Goal: Transaction & Acquisition: Purchase product/service

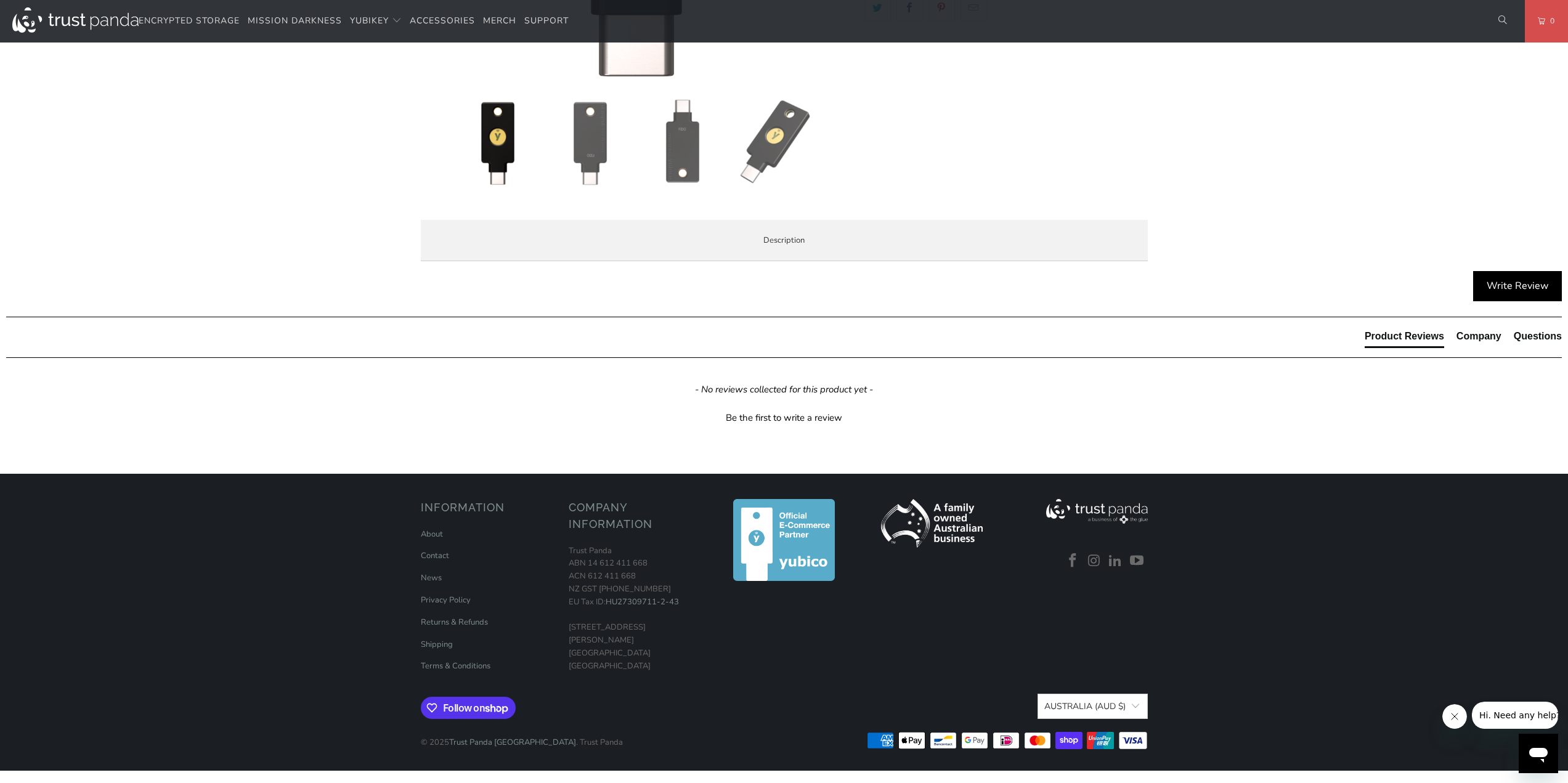
scroll to position [616, 0]
click at [0, 0] on span "Specifications" at bounding box center [0, 0] width 0 height 0
click at [0, 0] on span "Enterprise and Government" at bounding box center [0, 0] width 0 height 0
click at [0, 0] on span "Local Service & Support" at bounding box center [0, 0] width 0 height 0
click at [0, 0] on span "Enterprise and Government" at bounding box center [0, 0] width 0 height 0
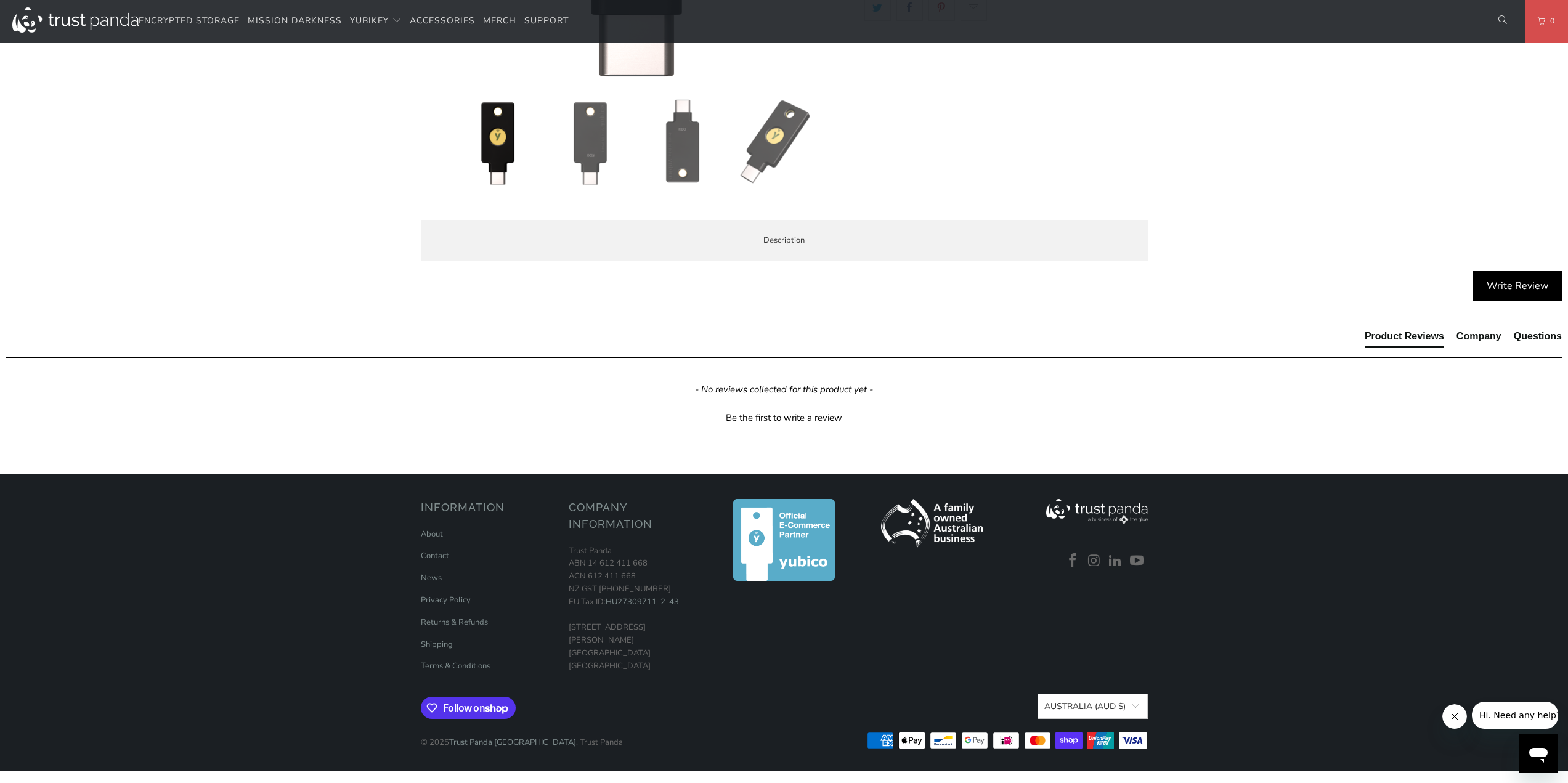
click at [0, 0] on span "Local Service & Support" at bounding box center [0, 0] width 0 height 0
click at [0, 0] on li "Specifications" at bounding box center [0, 0] width 0 height 0
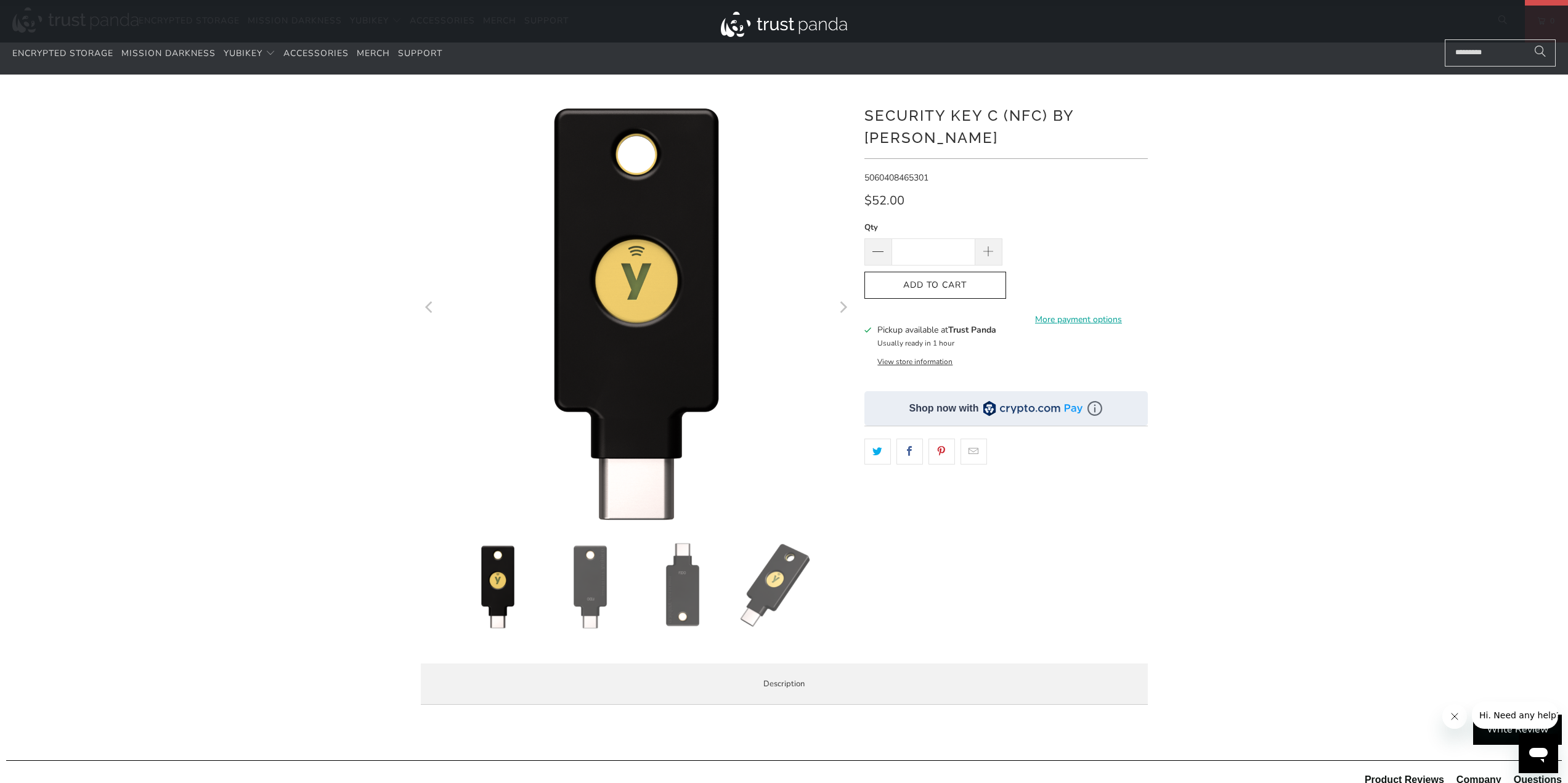
scroll to position [0, 0]
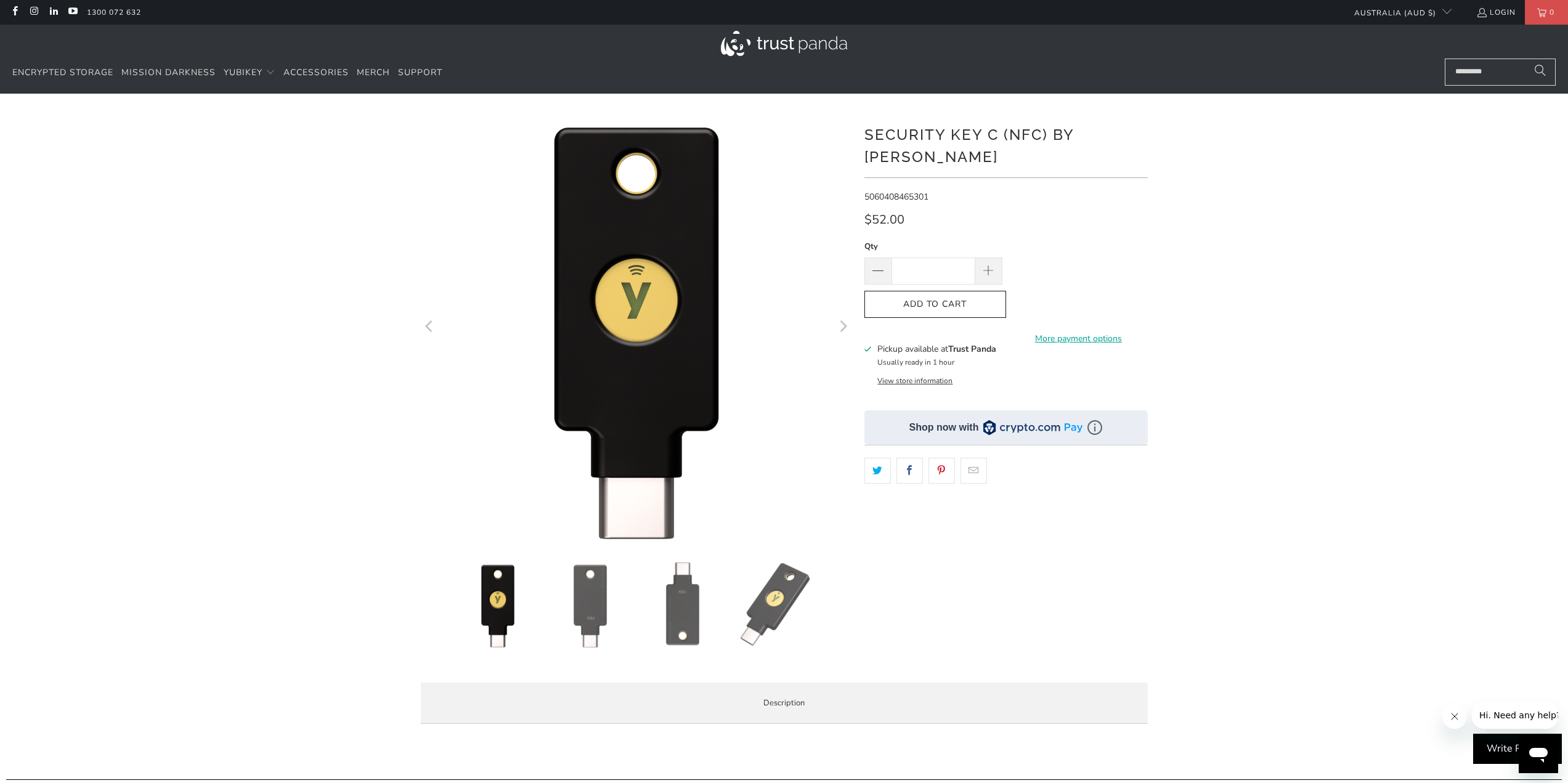
click at [847, 327] on icon "Next" at bounding box center [842, 327] width 12 height 259
click at [925, 376] on button "View store information" at bounding box center [915, 381] width 75 height 10
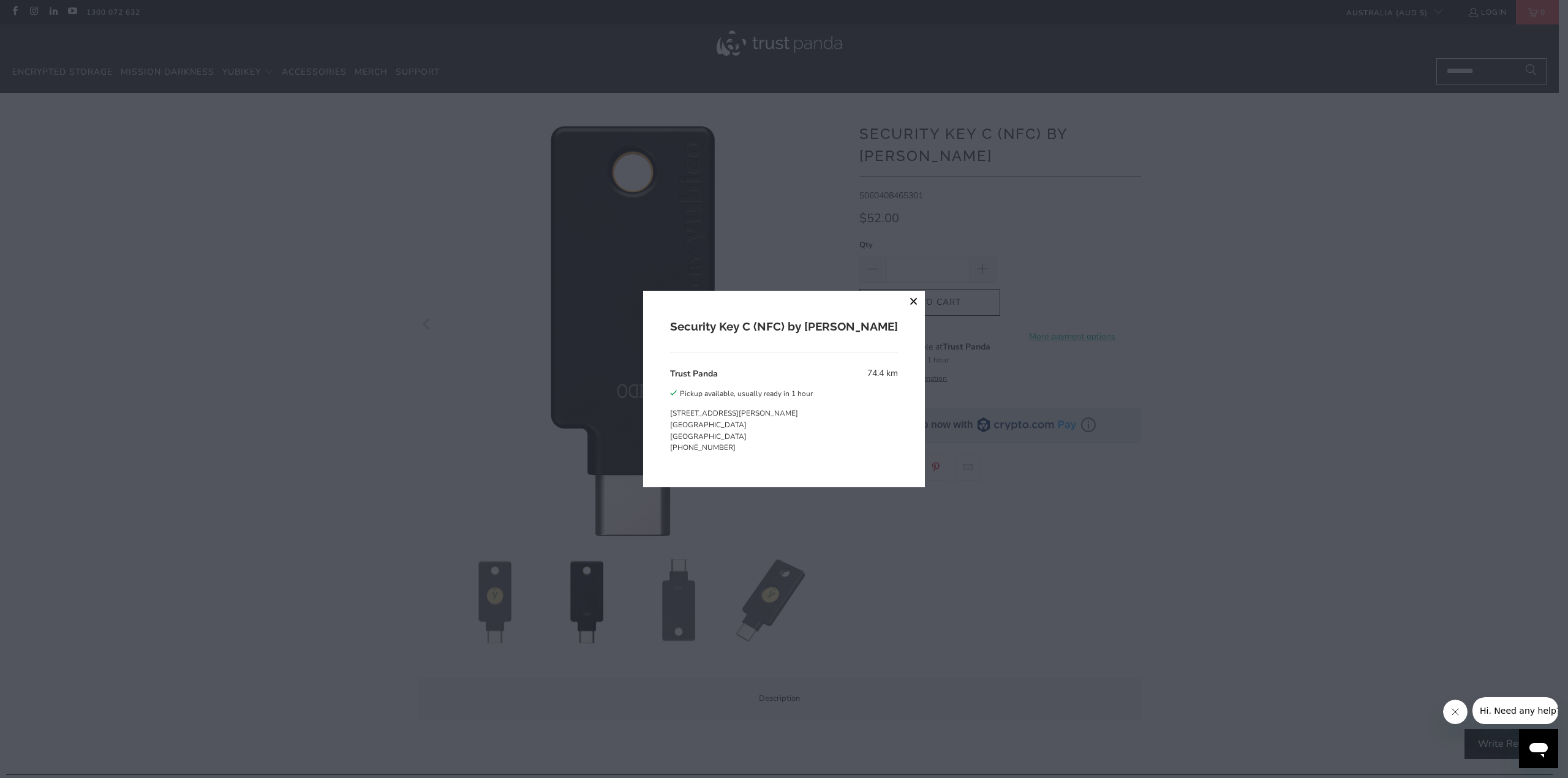
click at [902, 300] on button "close" at bounding box center [914, 302] width 22 height 22
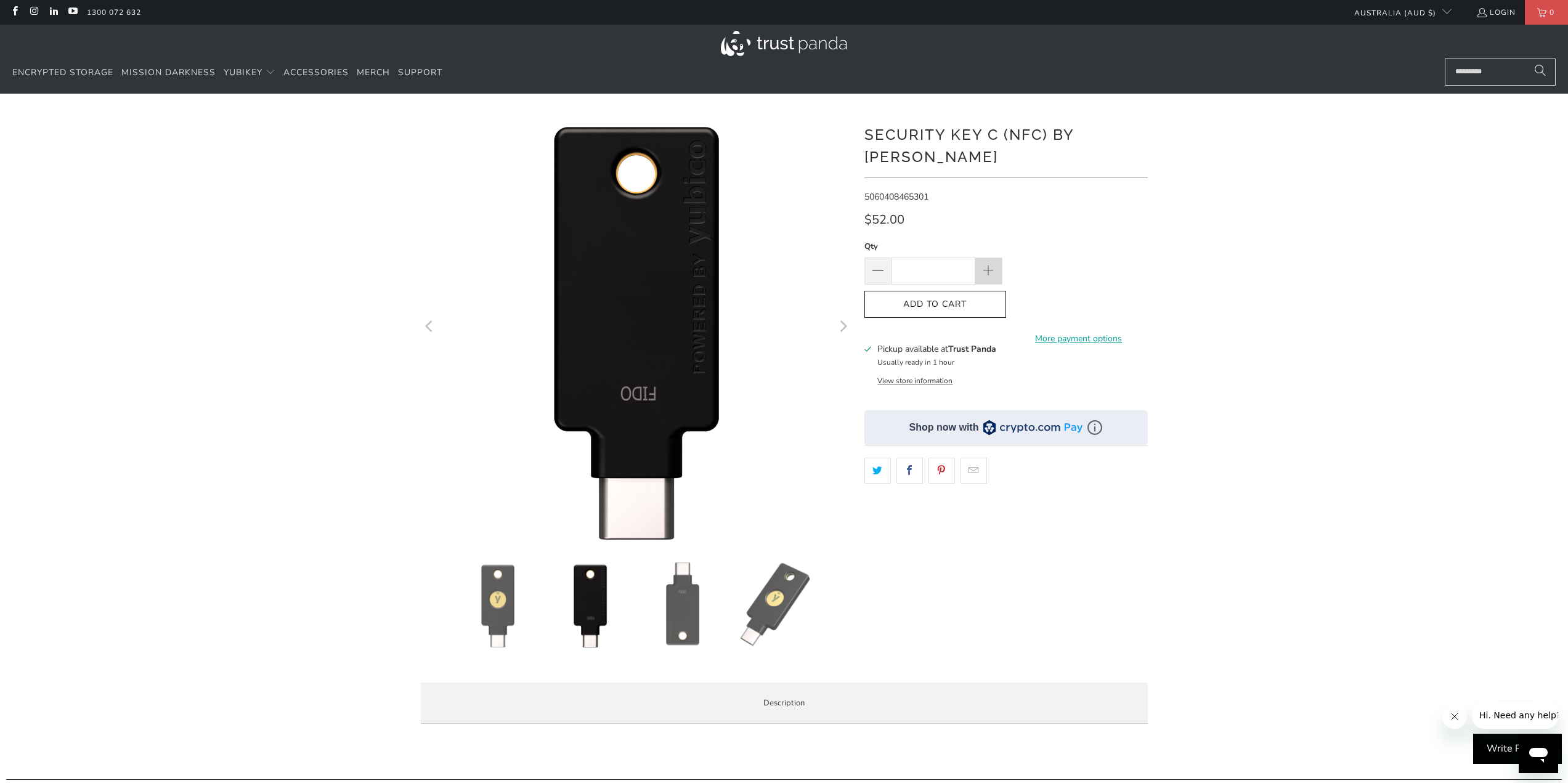
click at [996, 258] on span at bounding box center [988, 271] width 27 height 27
click at [995, 258] on span at bounding box center [988, 271] width 27 height 27
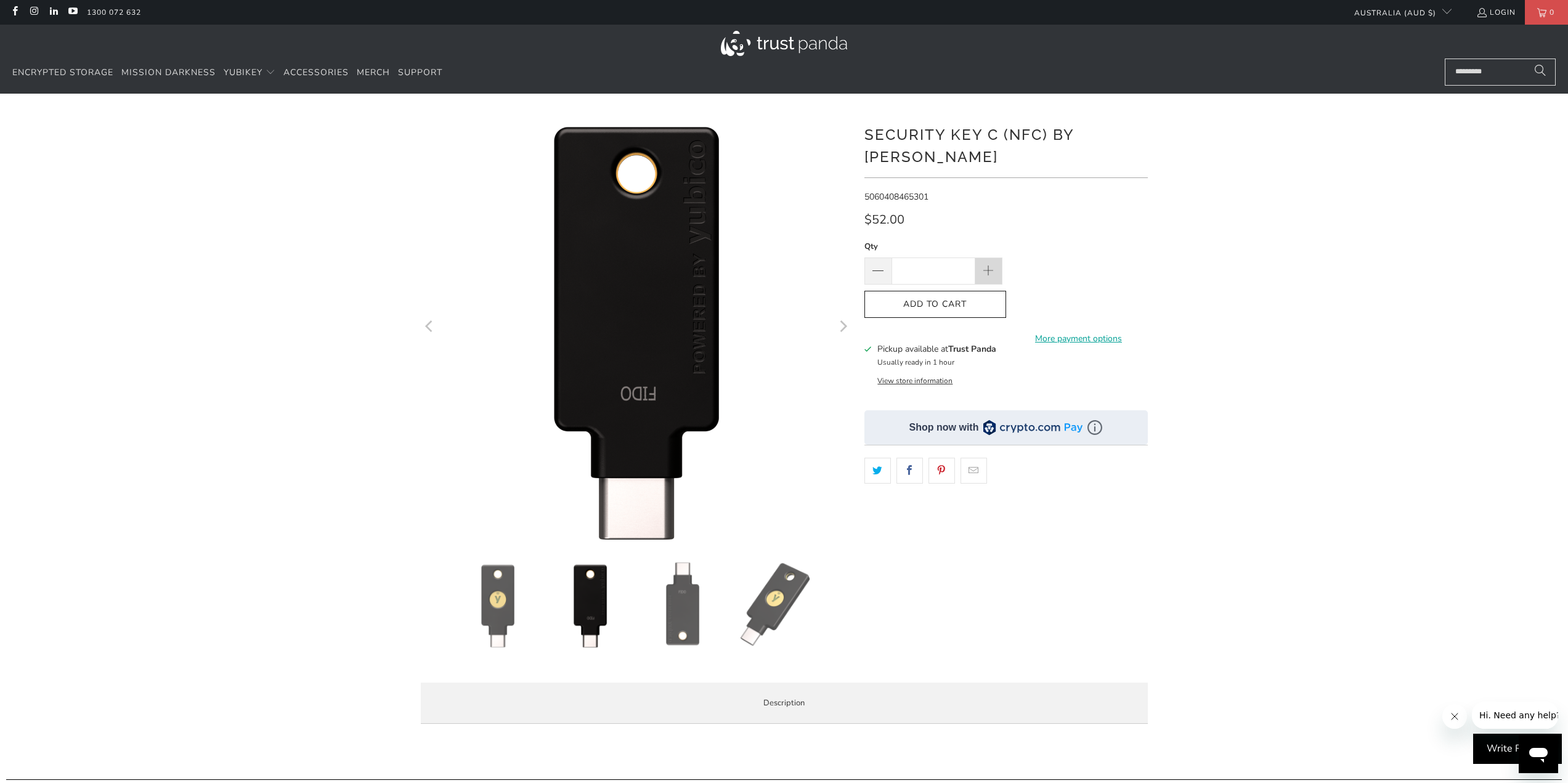
click at [995, 258] on span at bounding box center [988, 271] width 27 height 27
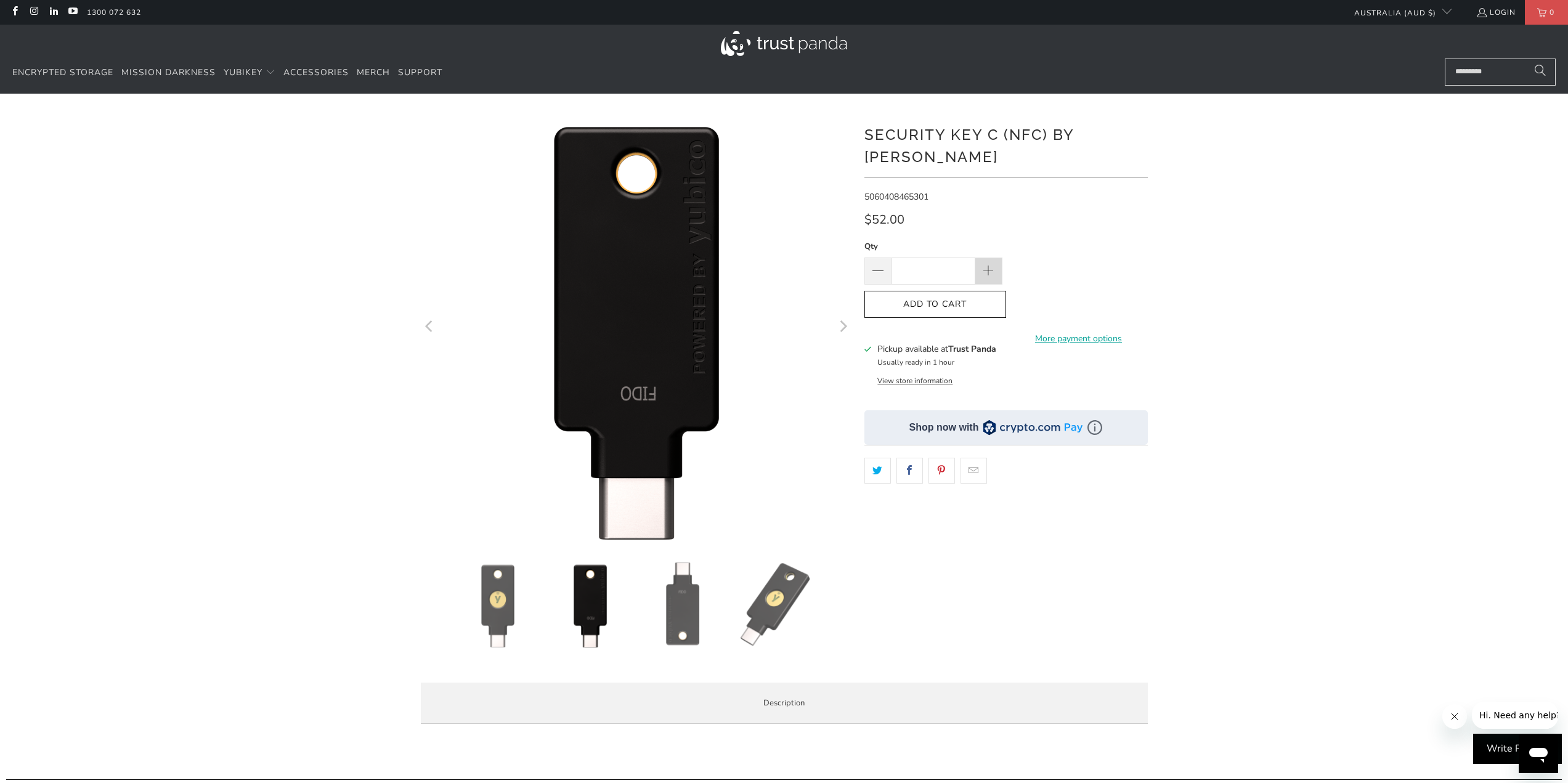
click at [994, 258] on span at bounding box center [988, 271] width 27 height 27
click at [994, 265] on span at bounding box center [988, 271] width 13 height 13
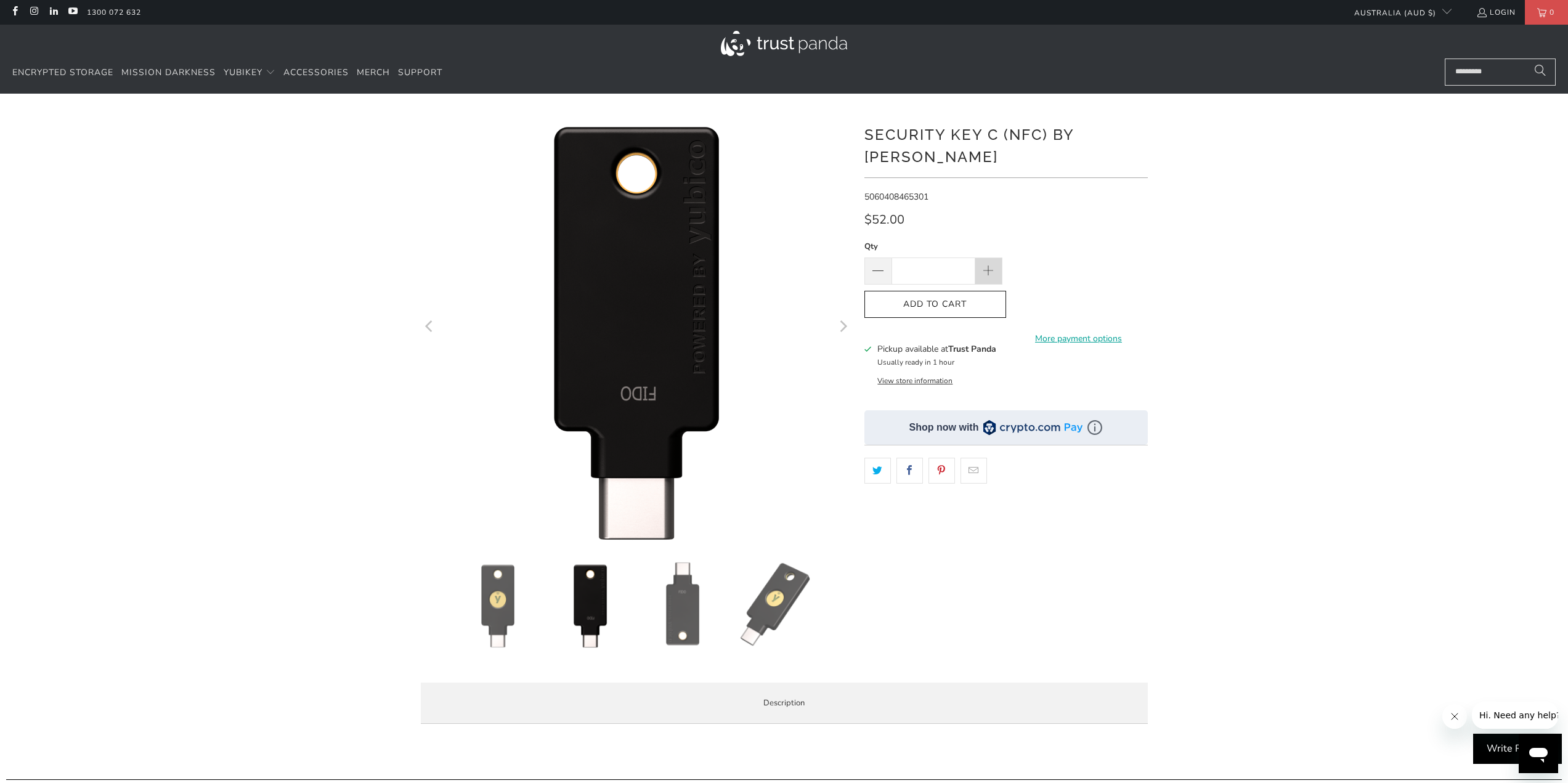
click at [994, 265] on span at bounding box center [988, 271] width 13 height 13
click at [995, 258] on span at bounding box center [988, 271] width 27 height 27
click at [991, 265] on span at bounding box center [988, 271] width 13 height 13
click at [676, 616] on img at bounding box center [682, 605] width 86 height 86
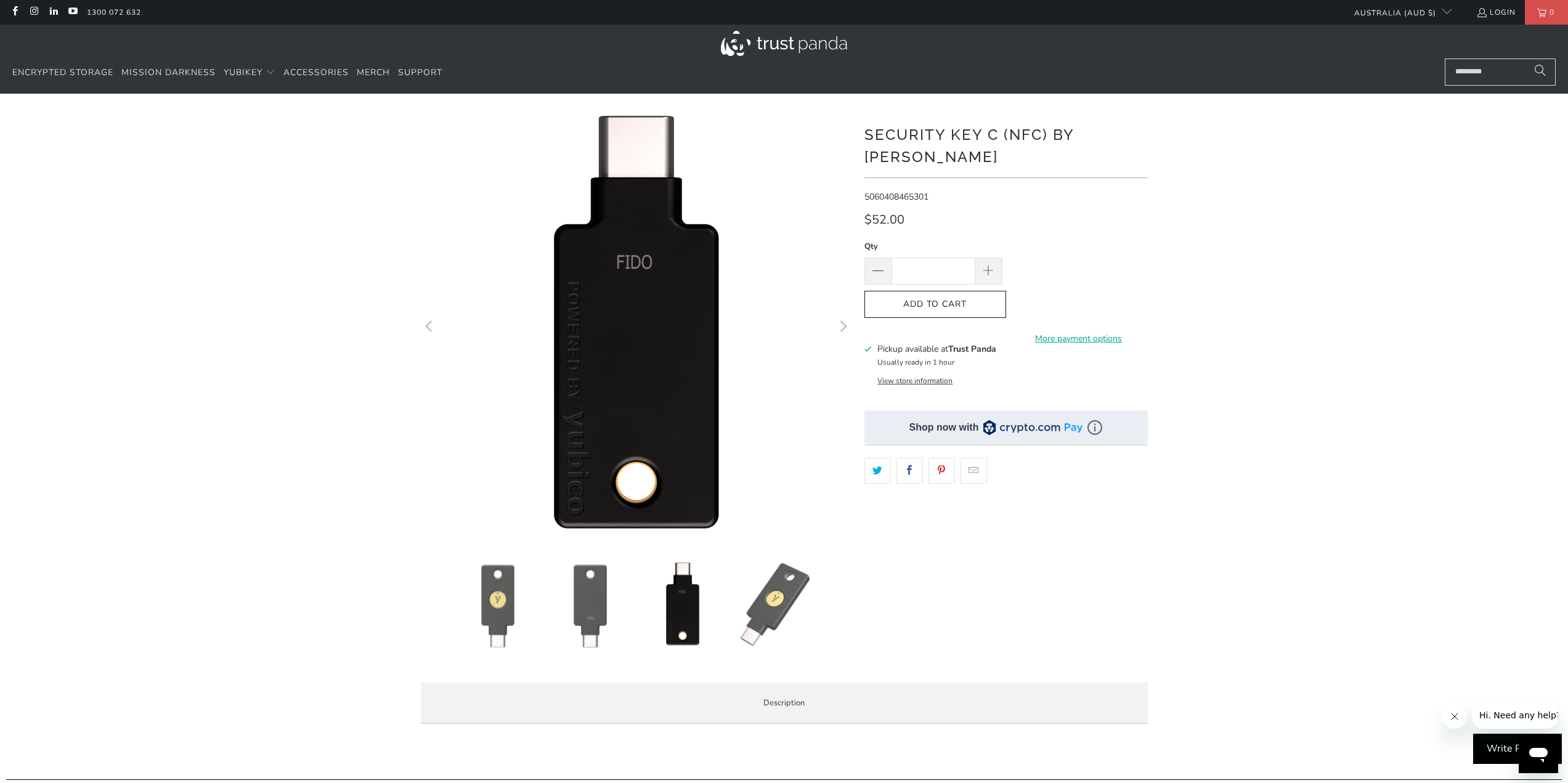
click at [757, 612] on img at bounding box center [775, 605] width 86 height 86
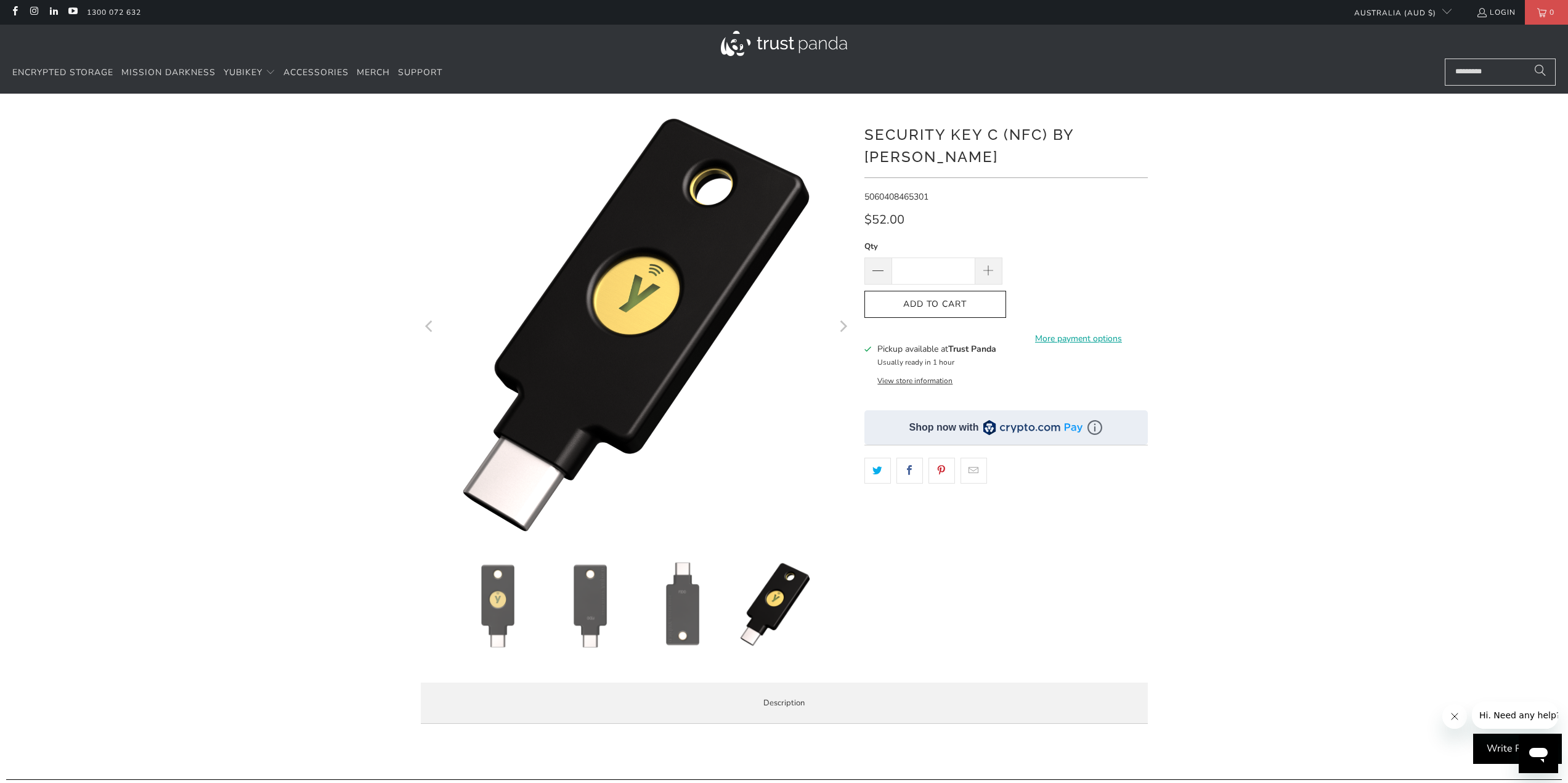
click at [486, 600] on img at bounding box center [497, 605] width 86 height 86
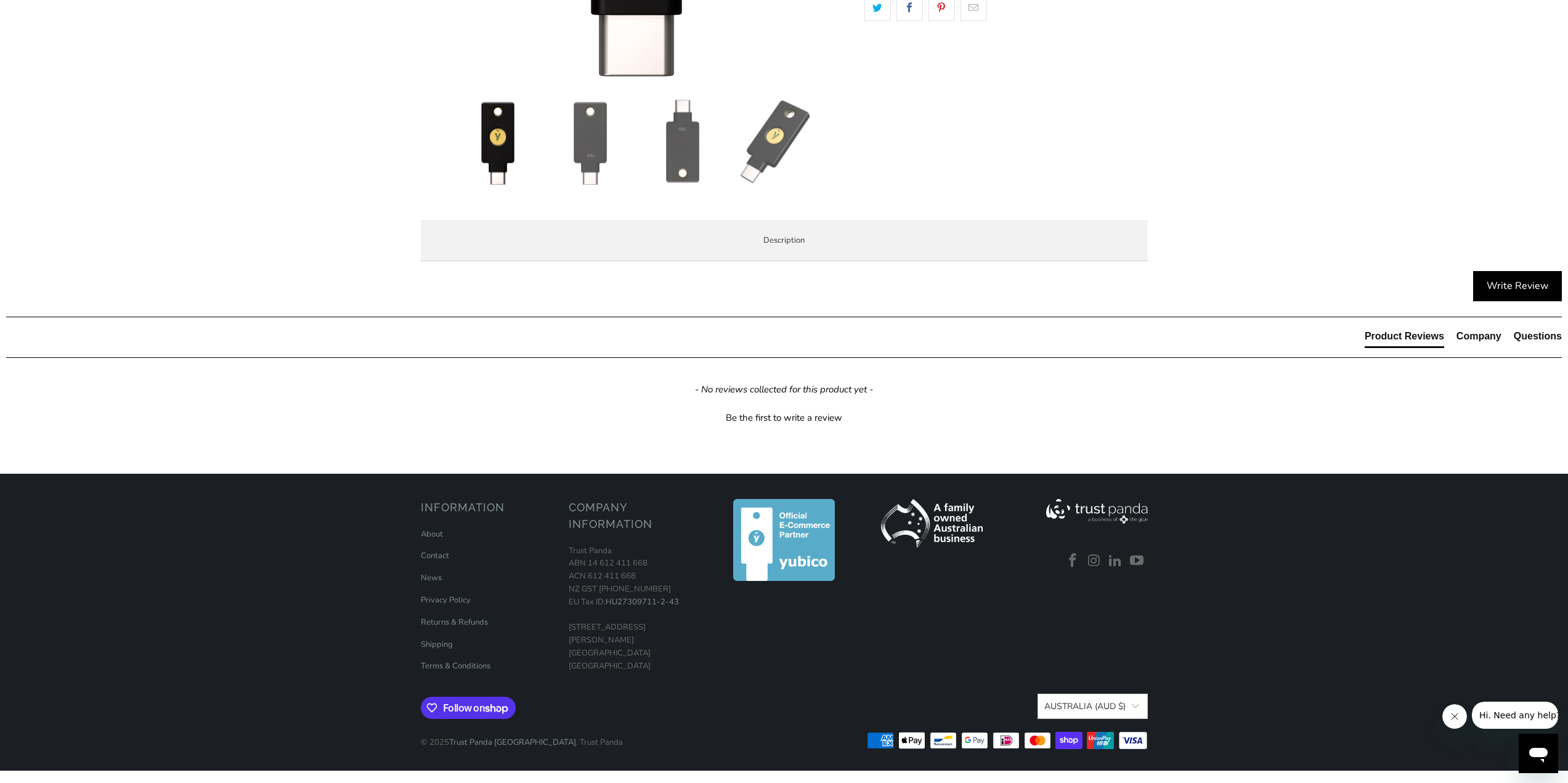
scroll to position [616, 0]
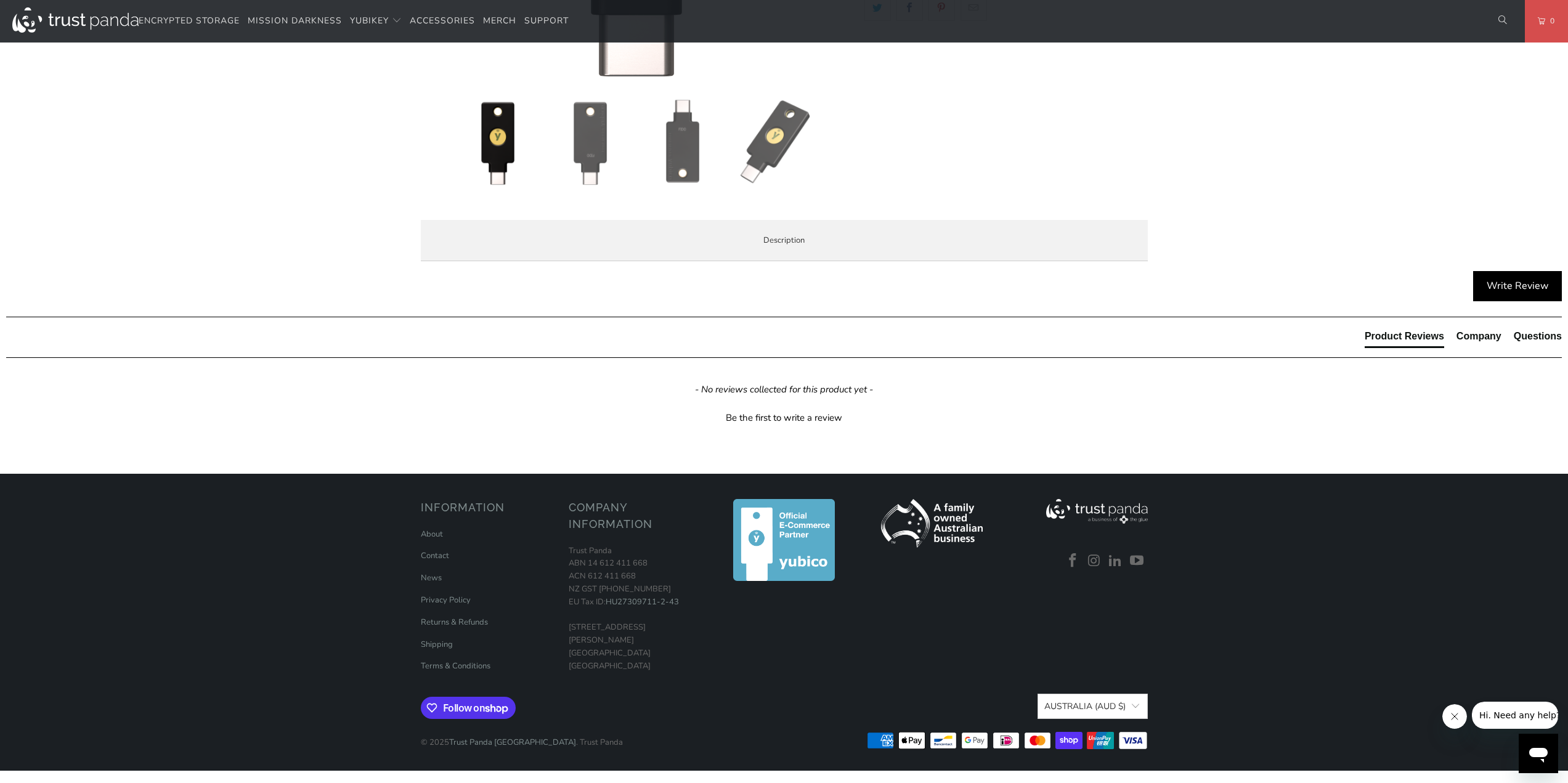
click at [0, 0] on span "Local Service & Support" at bounding box center [0, 0] width 0 height 0
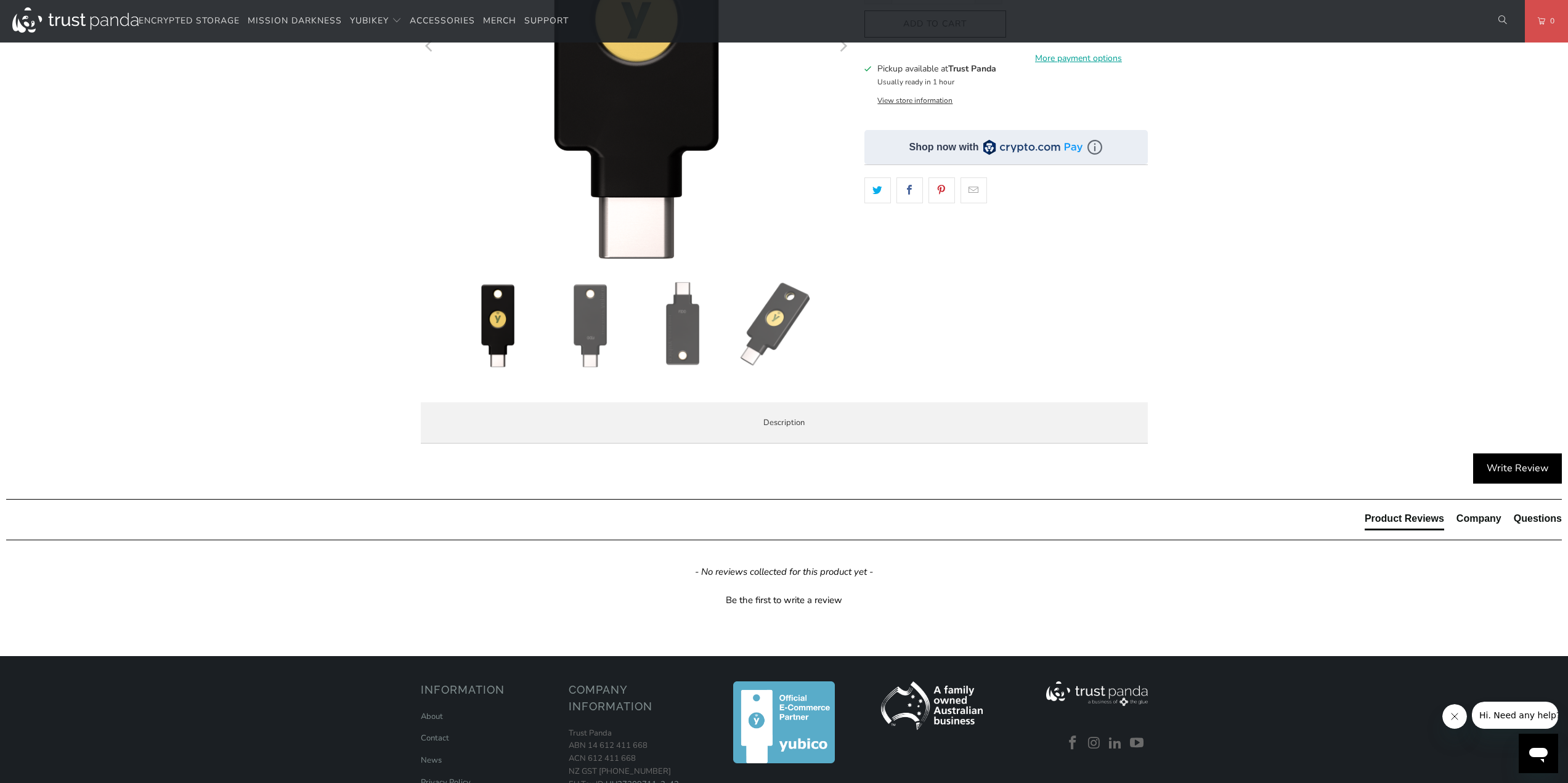
scroll to position [0, 0]
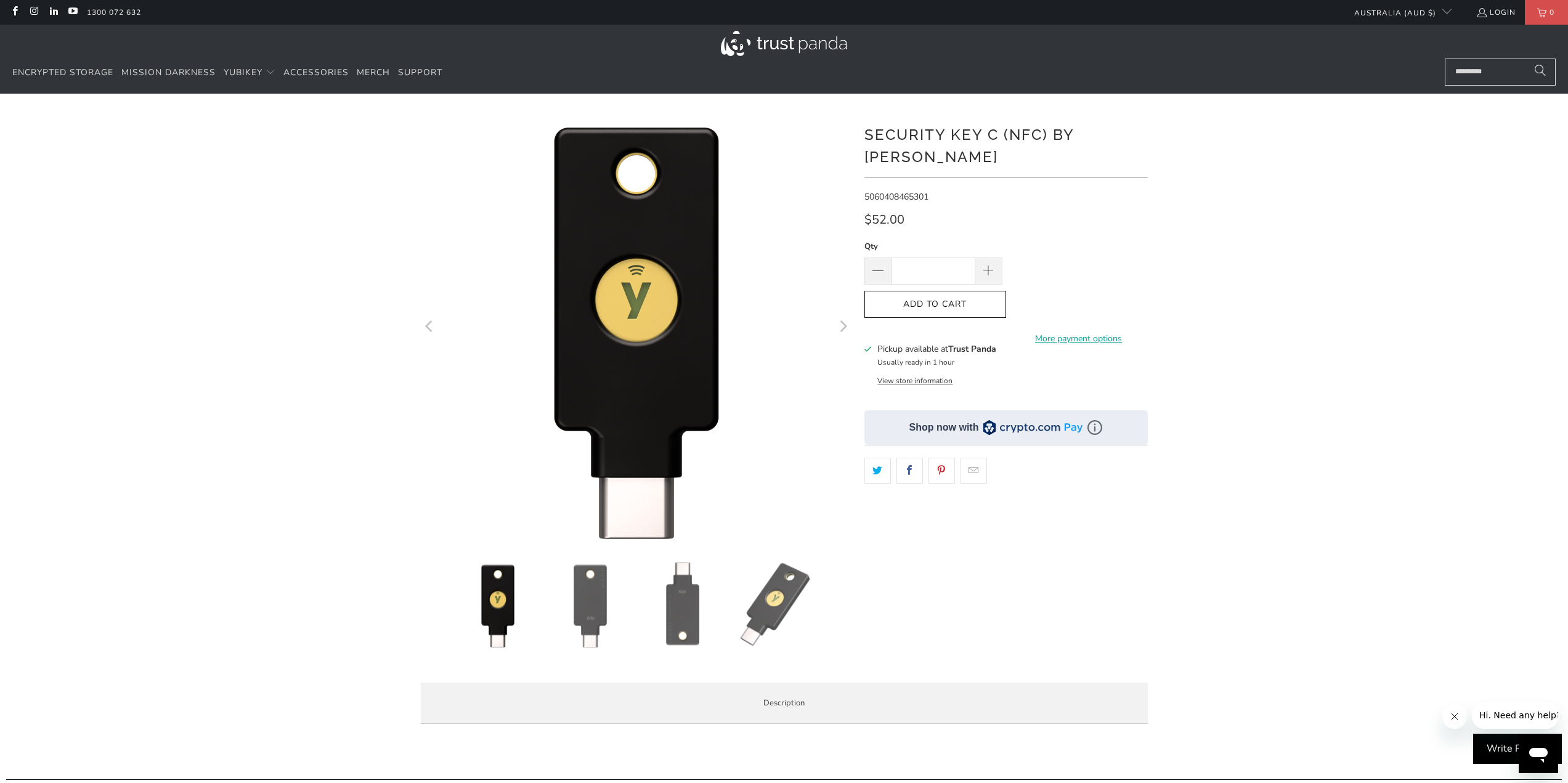
click at [688, 620] on img at bounding box center [682, 605] width 86 height 86
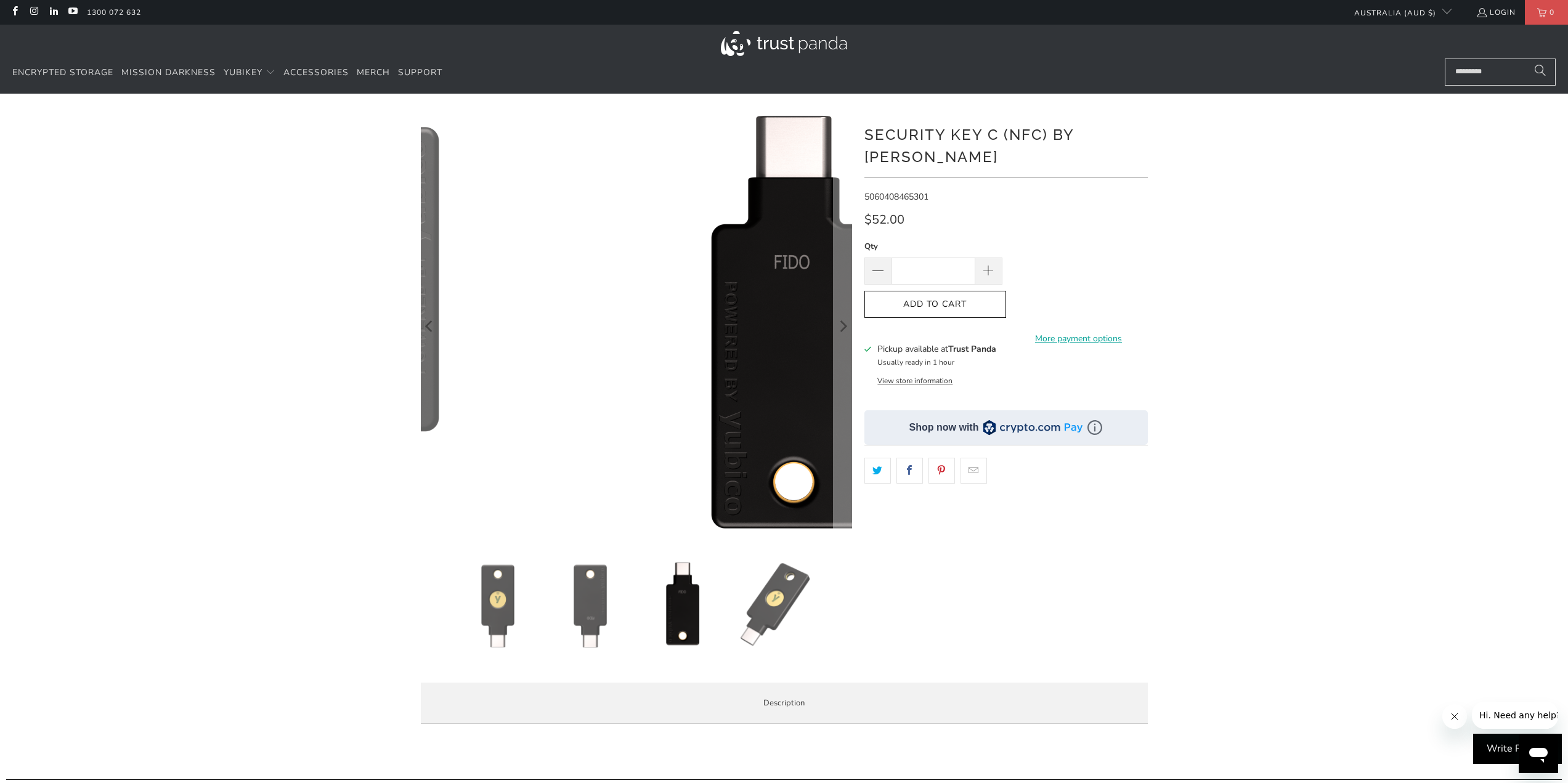
click at [604, 609] on img at bounding box center [590, 605] width 86 height 86
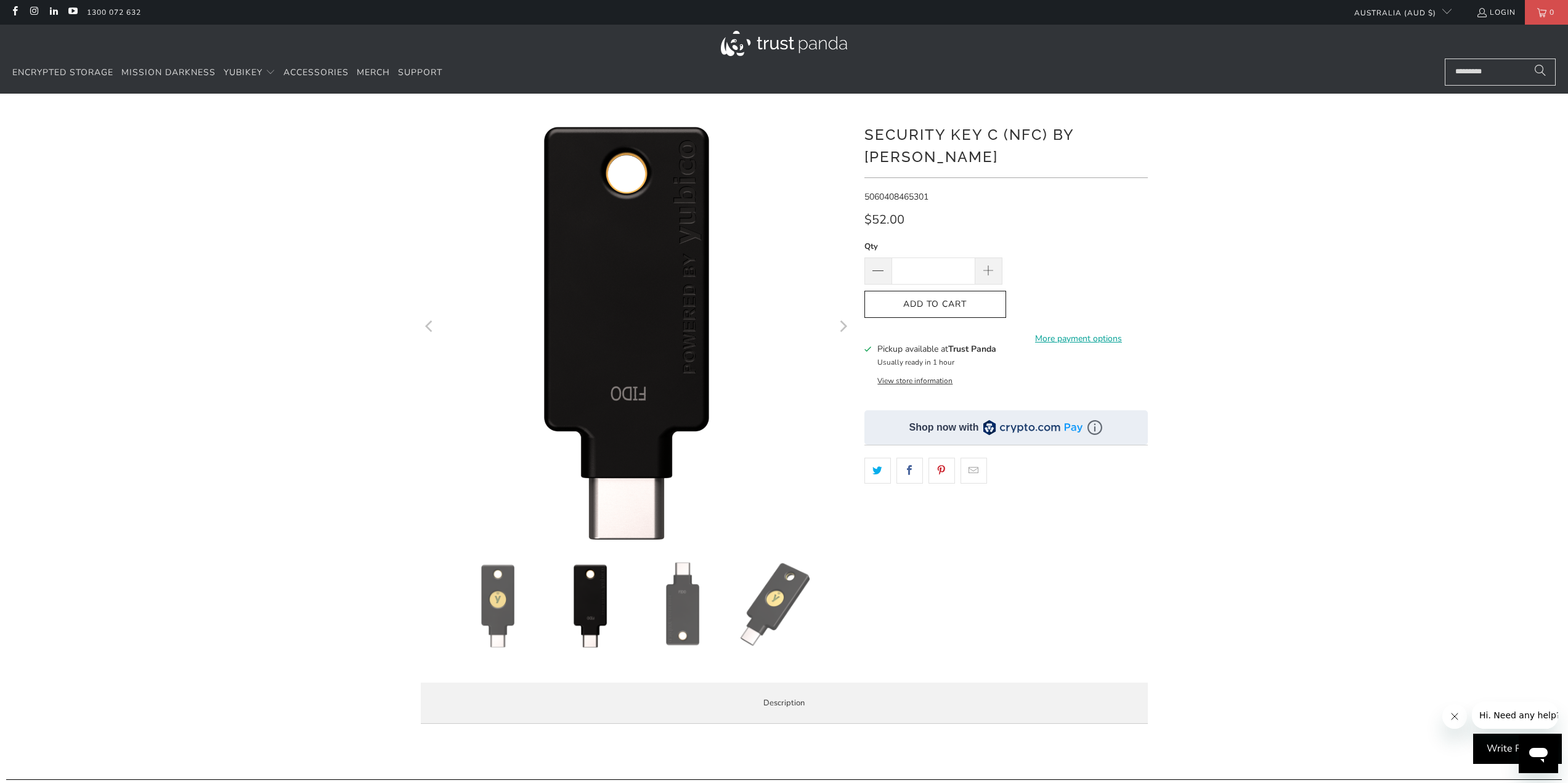
click at [514, 609] on img at bounding box center [497, 605] width 86 height 86
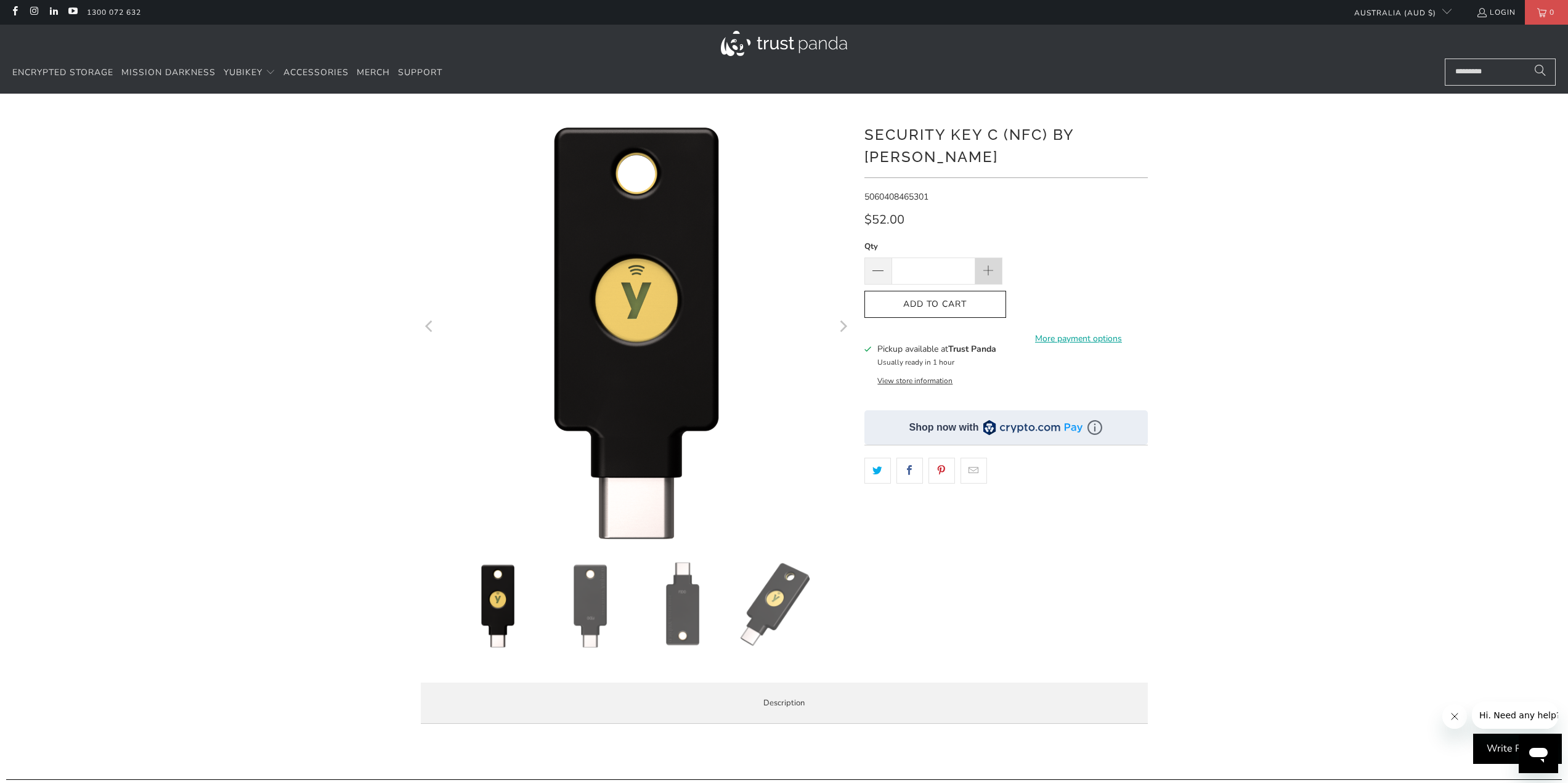
click at [991, 258] on span at bounding box center [988, 271] width 27 height 27
type input "**"
click at [958, 299] on span "Add to Cart" at bounding box center [935, 304] width 116 height 11
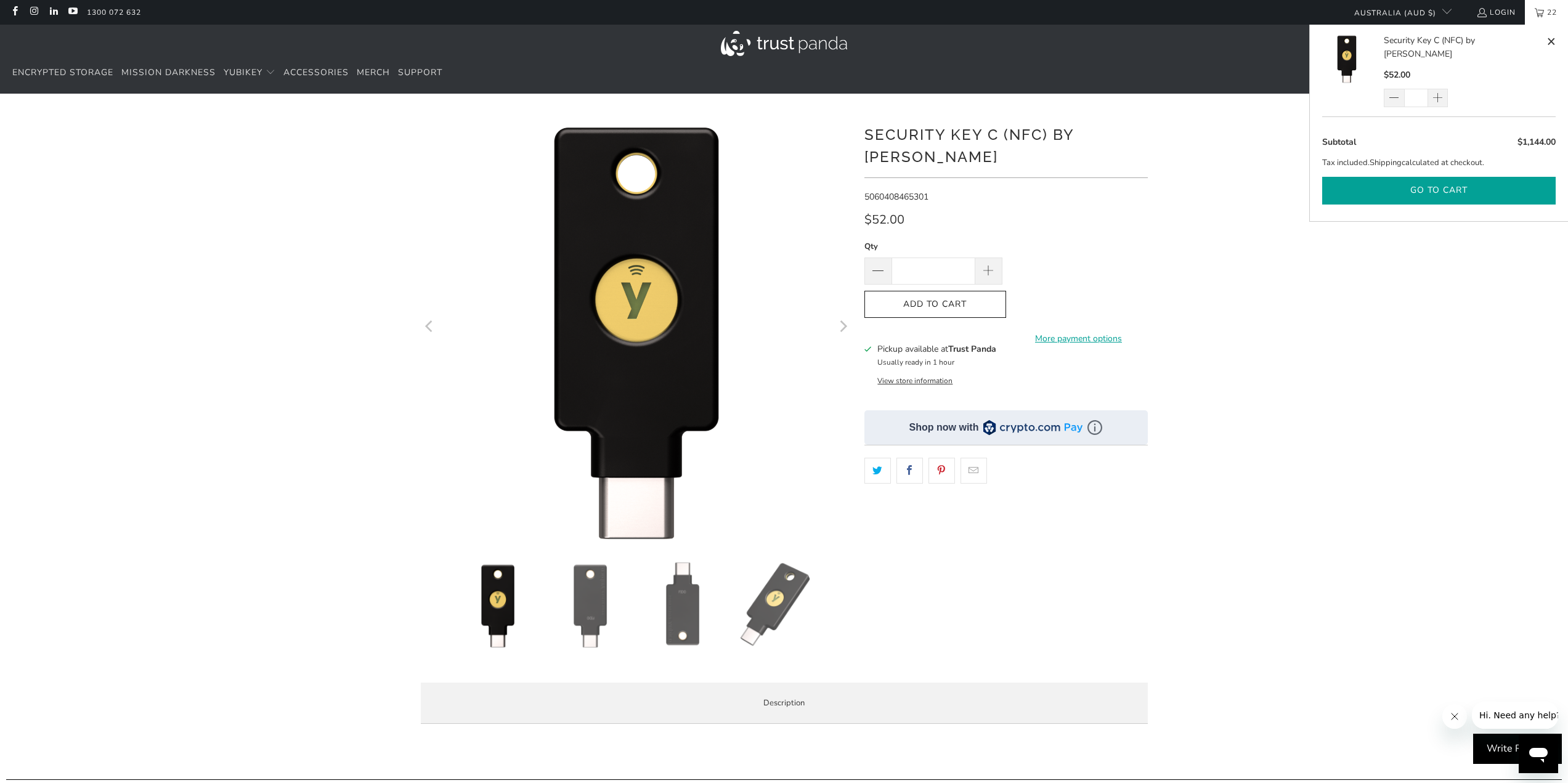
click at [1475, 180] on button "Go to cart" at bounding box center [1439, 190] width 233 height 27
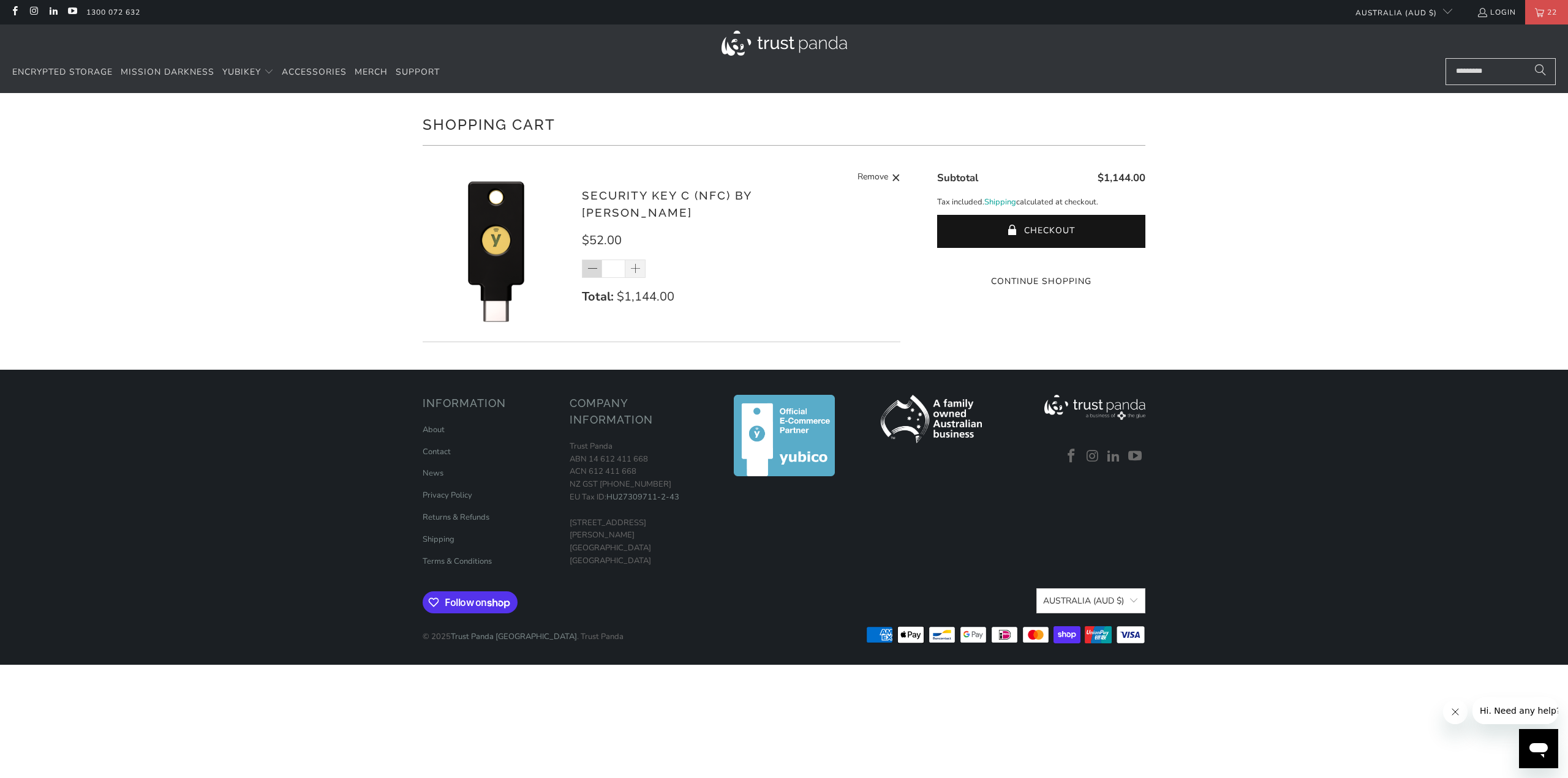
click at [590, 263] on span at bounding box center [593, 270] width 13 height 13
type input "**"
click at [590, 260] on div "**" at bounding box center [622, 269] width 80 height 18
click at [582, 260] on span at bounding box center [592, 269] width 20 height 18
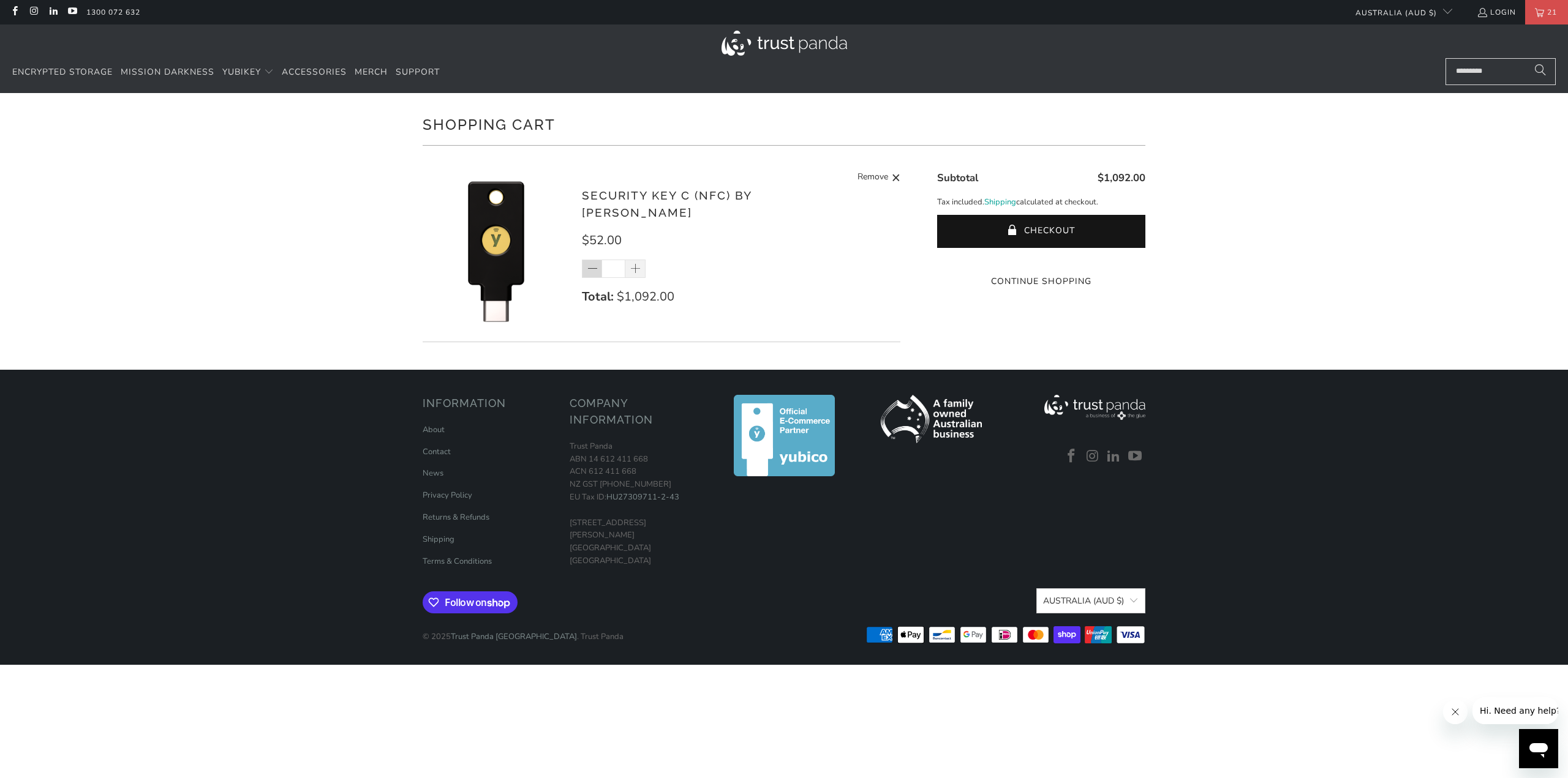
type input "**"
click at [1060, 224] on button "Checkout" at bounding box center [1041, 231] width 208 height 33
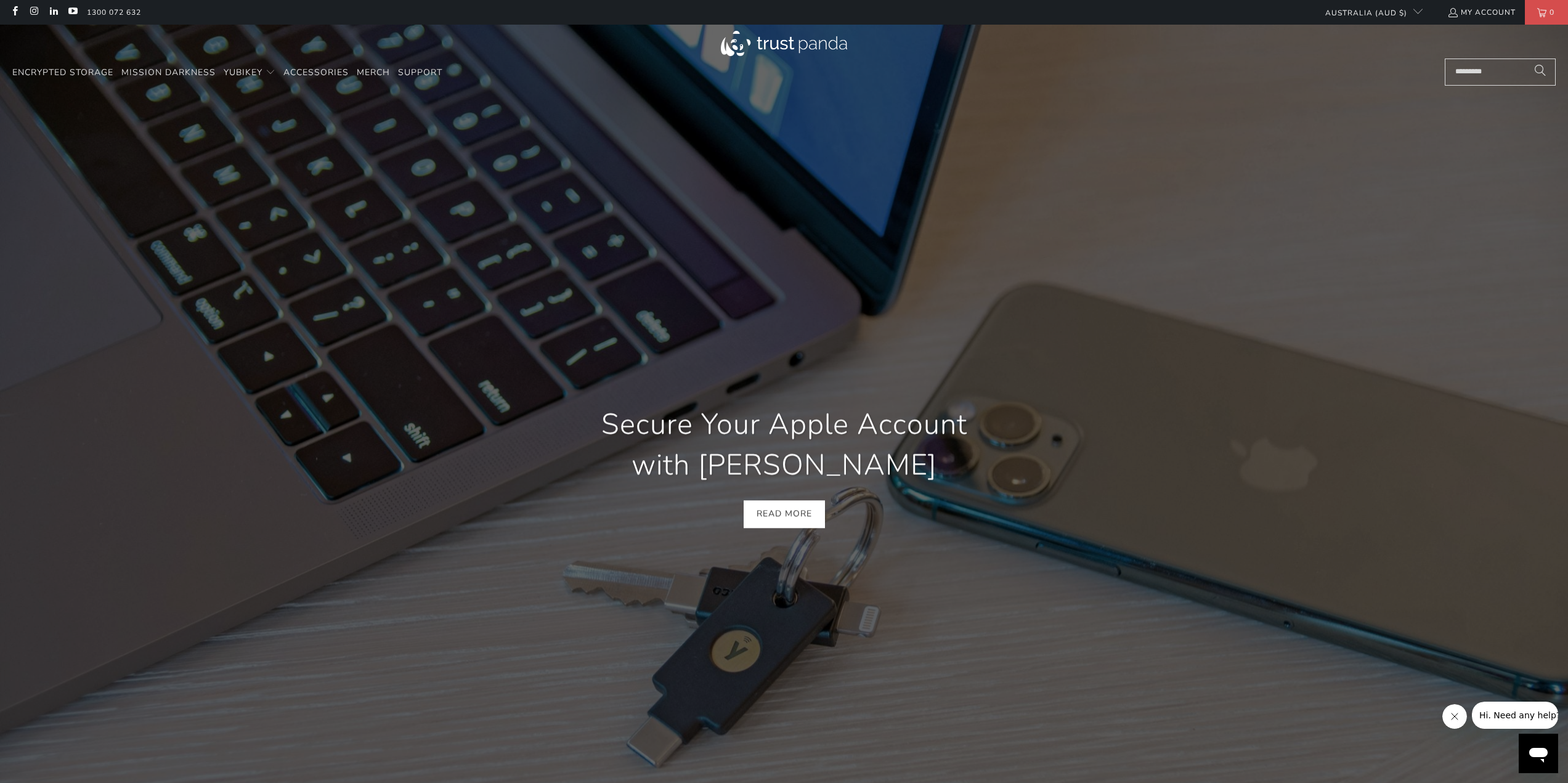
scroll to position [0, 2143]
